Goal: Task Accomplishment & Management: Manage account settings

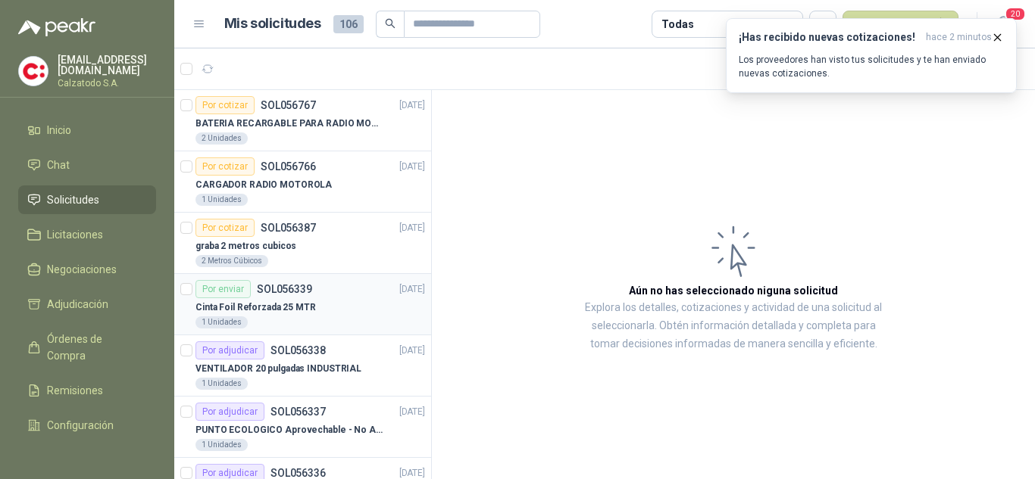
click at [297, 304] on p "Cinta Foil Reforzada 25 MTR" at bounding box center [255, 308] width 120 height 14
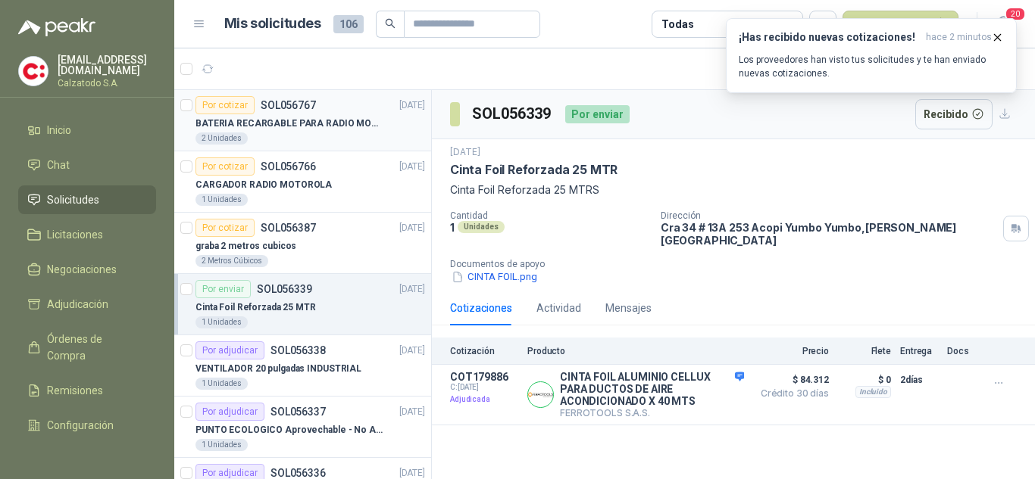
click at [298, 115] on div "BATERIA RECARGABLE PARA RADIO MOTOROLA" at bounding box center [309, 123] width 229 height 18
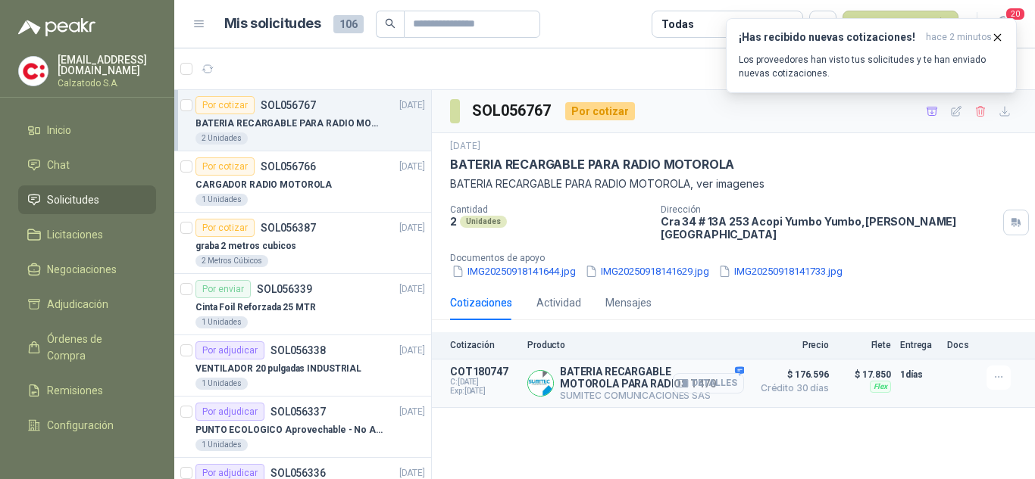
click at [707, 373] on button "Detalles" at bounding box center [708, 383] width 71 height 20
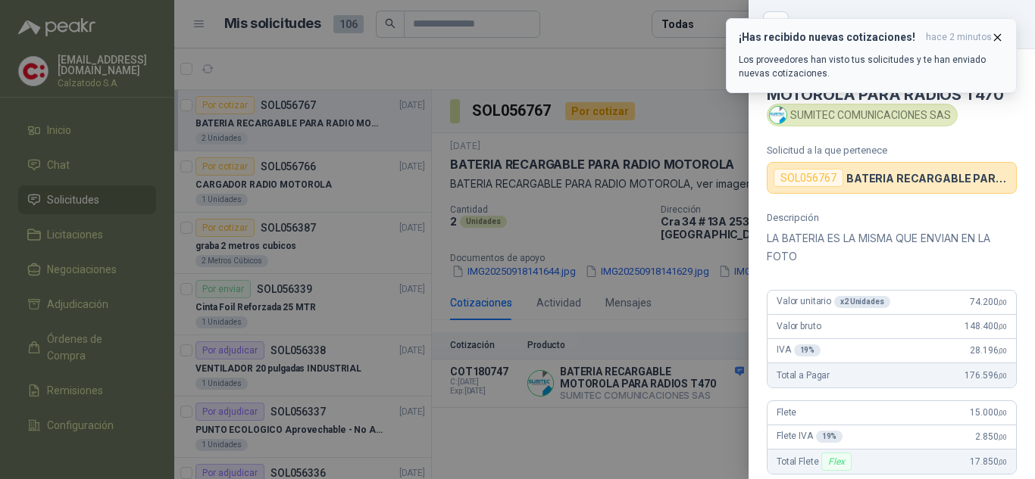
click at [1002, 38] on icon "button" at bounding box center [997, 37] width 13 height 13
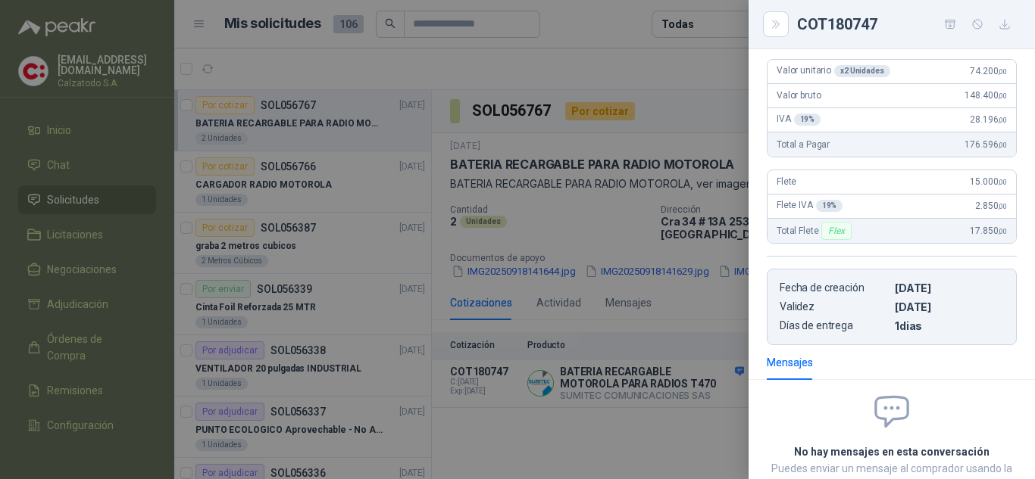
scroll to position [121, 0]
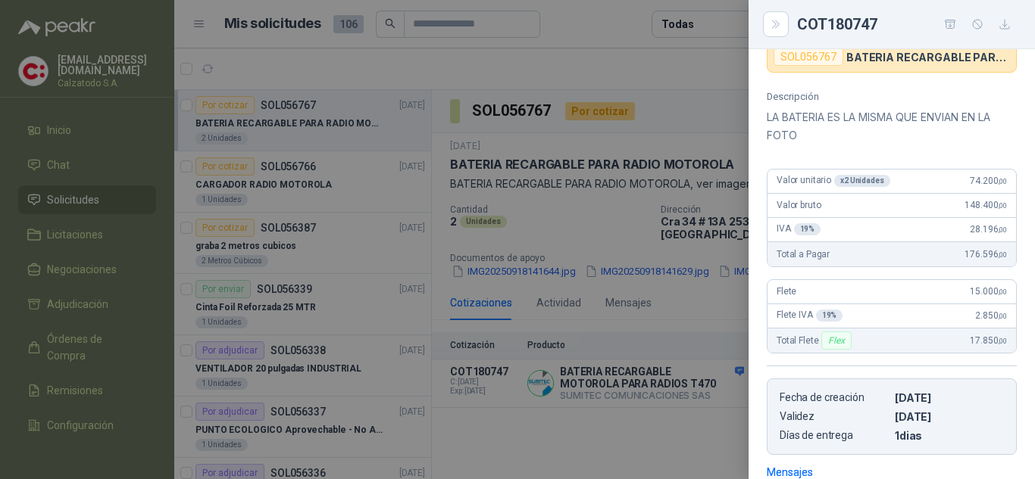
click at [702, 314] on div at bounding box center [517, 239] width 1035 height 479
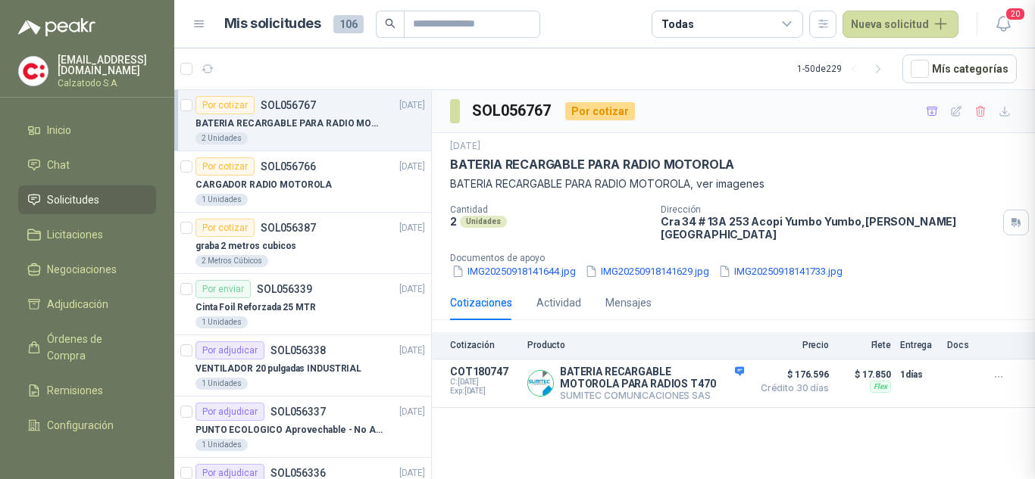
scroll to position [348, 0]
click at [547, 264] on button "IMG20250918141644.jpg" at bounding box center [513, 272] width 127 height 16
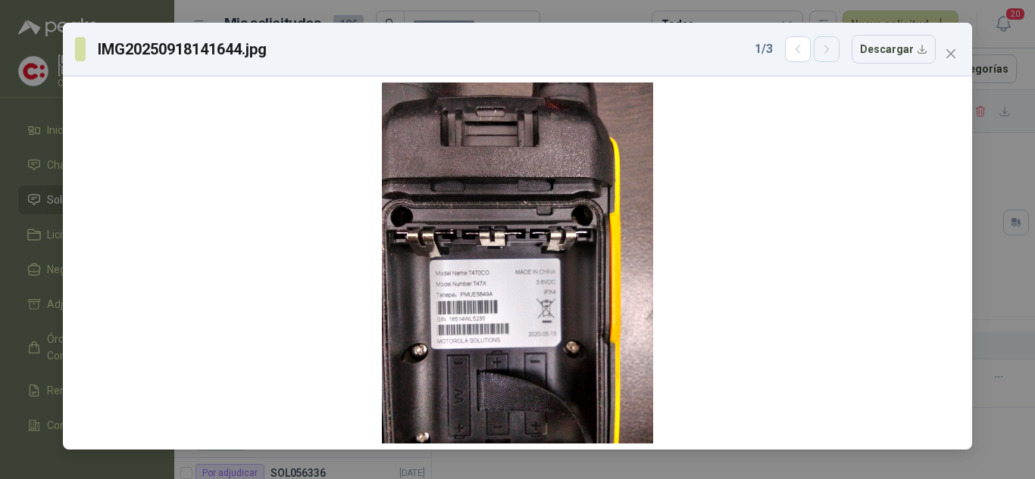
click at [833, 52] on icon "button" at bounding box center [826, 49] width 13 height 13
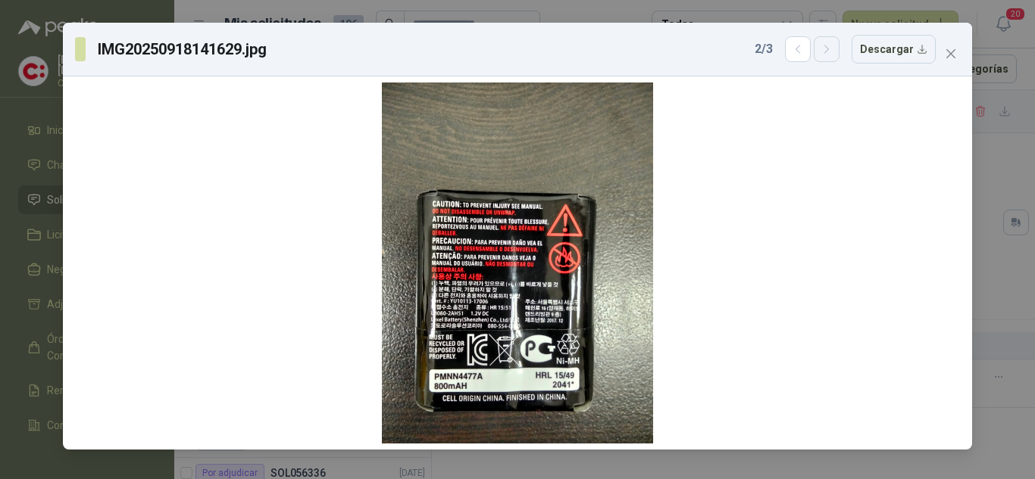
click at [833, 52] on icon "button" at bounding box center [826, 49] width 13 height 13
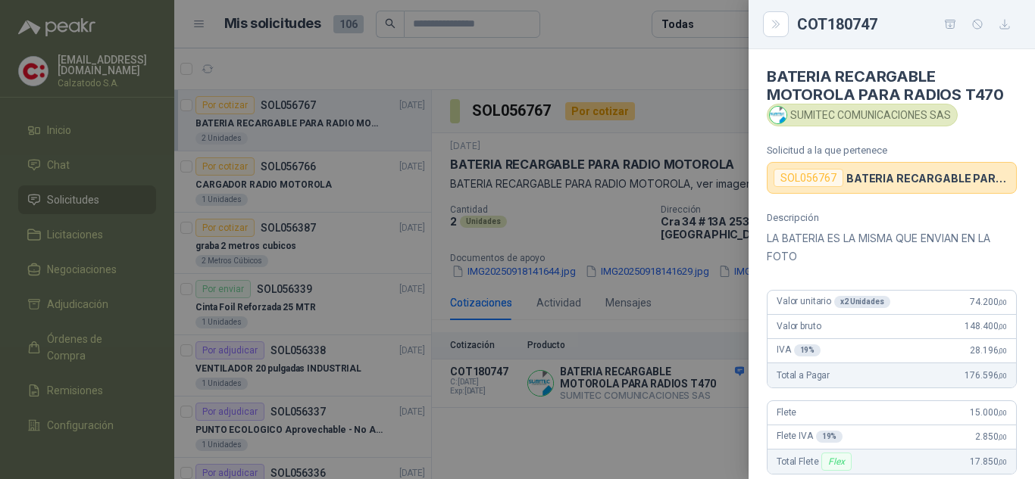
scroll to position [151, 0]
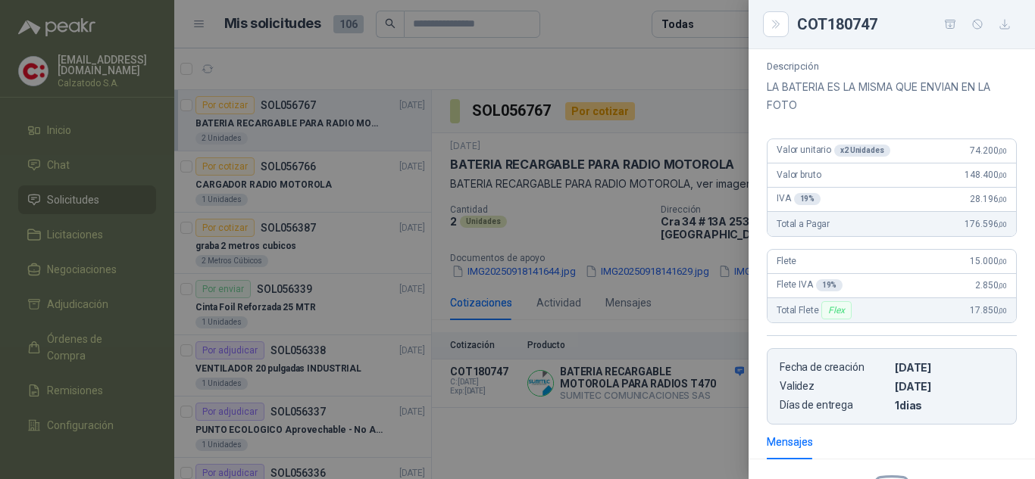
click at [704, 86] on div at bounding box center [517, 239] width 1035 height 479
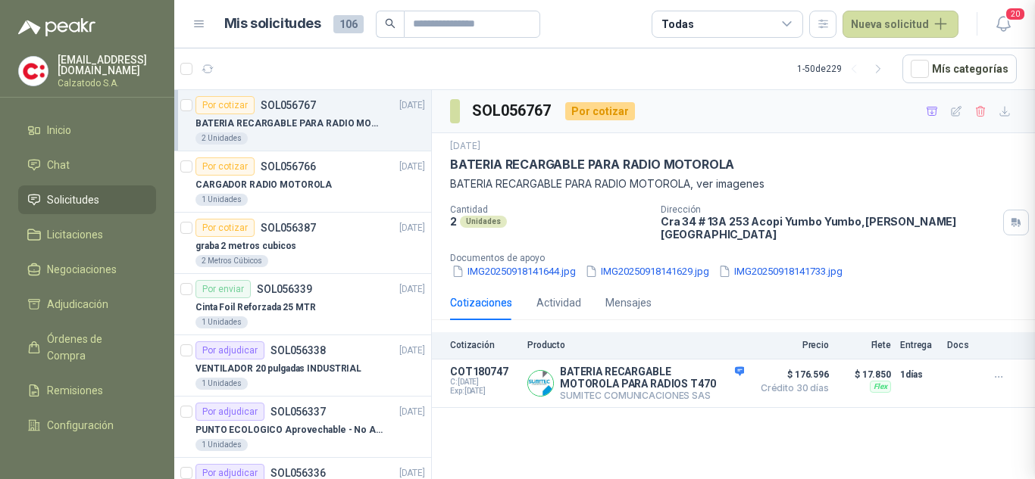
scroll to position [348, 0]
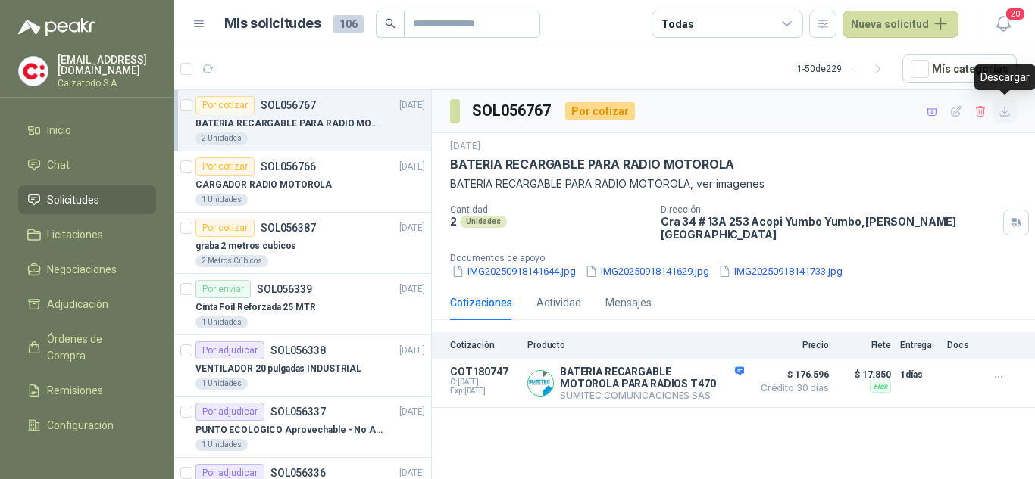
click at [1003, 113] on icon "button" at bounding box center [1004, 111] width 13 height 13
click at [264, 182] on p "CARGADOR RADIO MOTOROLA" at bounding box center [263, 185] width 136 height 14
click at [283, 184] on p "CARGADOR RADIO MOTOROLA" at bounding box center [263, 185] width 136 height 14
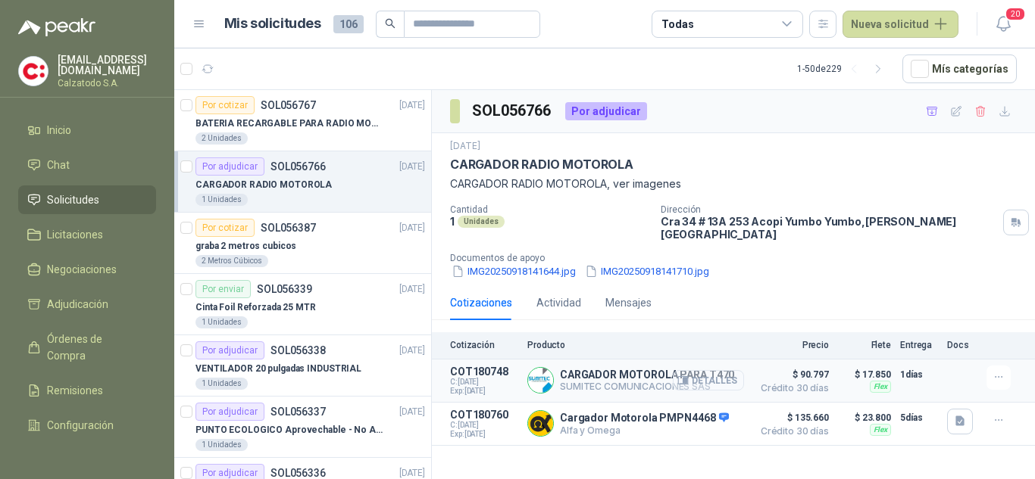
click at [710, 372] on button "Detalles" at bounding box center [708, 380] width 71 height 20
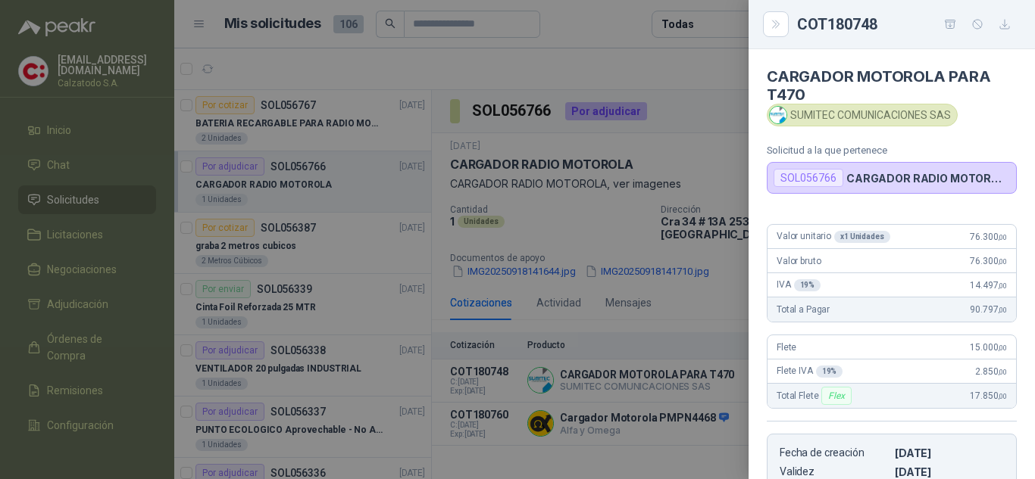
click at [695, 58] on div at bounding box center [517, 239] width 1035 height 479
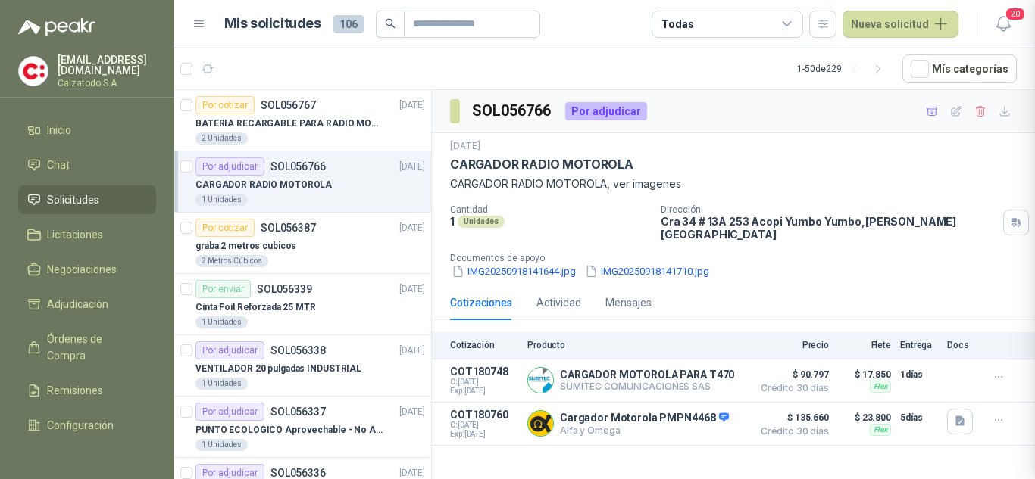
scroll to position [282, 0]
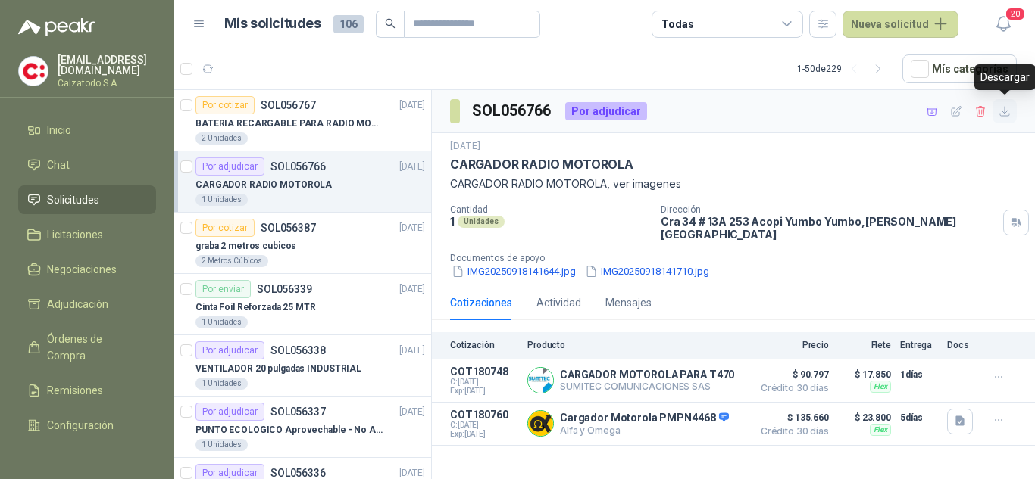
click at [1000, 113] on icon "button" at bounding box center [1004, 111] width 13 height 13
click at [582, 369] on p "CARGADOR MOTOROLA PARA T470" at bounding box center [647, 375] width 174 height 12
